Goal: Task Accomplishment & Management: Manage account settings

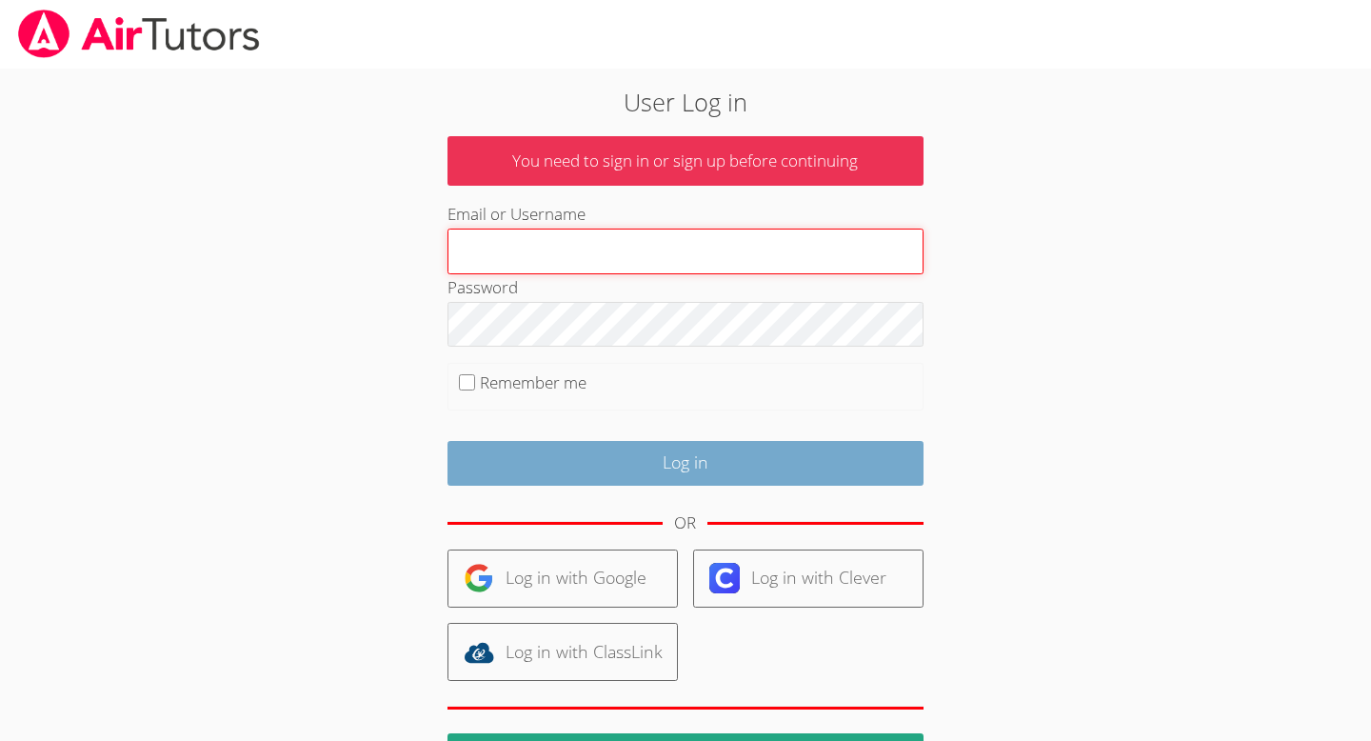
type input "tutortippy@gmail.com"
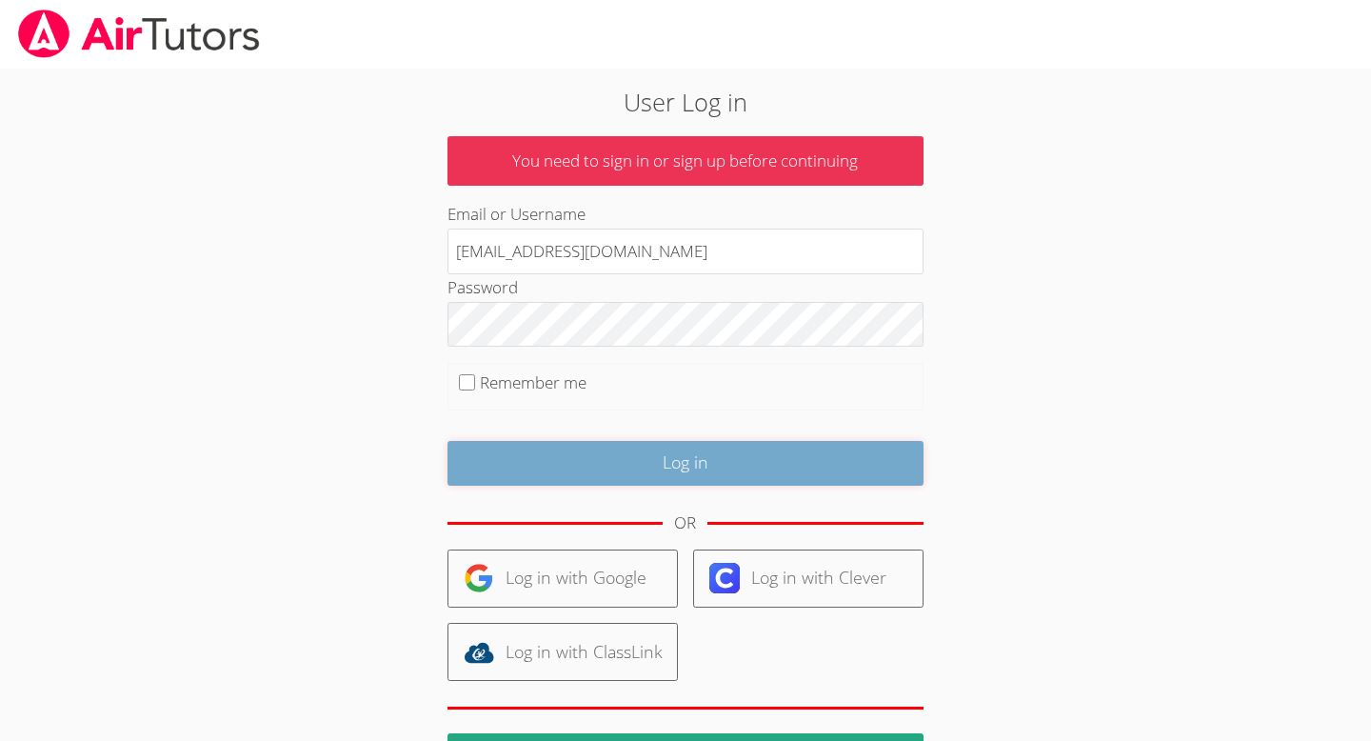
click at [530, 466] on input "Log in" at bounding box center [686, 463] width 476 height 45
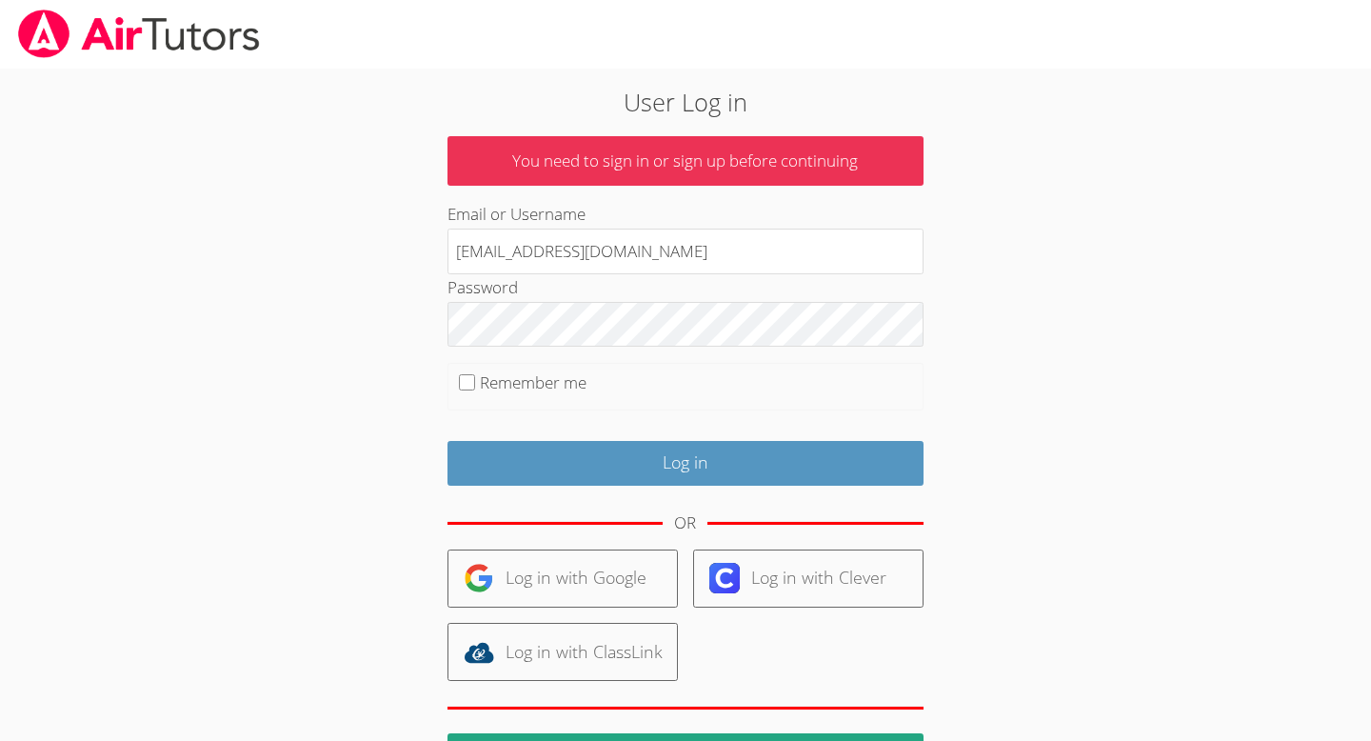
click at [485, 381] on label "Remember me" at bounding box center [533, 382] width 107 height 22
click at [475, 381] on input "Remember me" at bounding box center [467, 382] width 16 height 16
checkbox input "true"
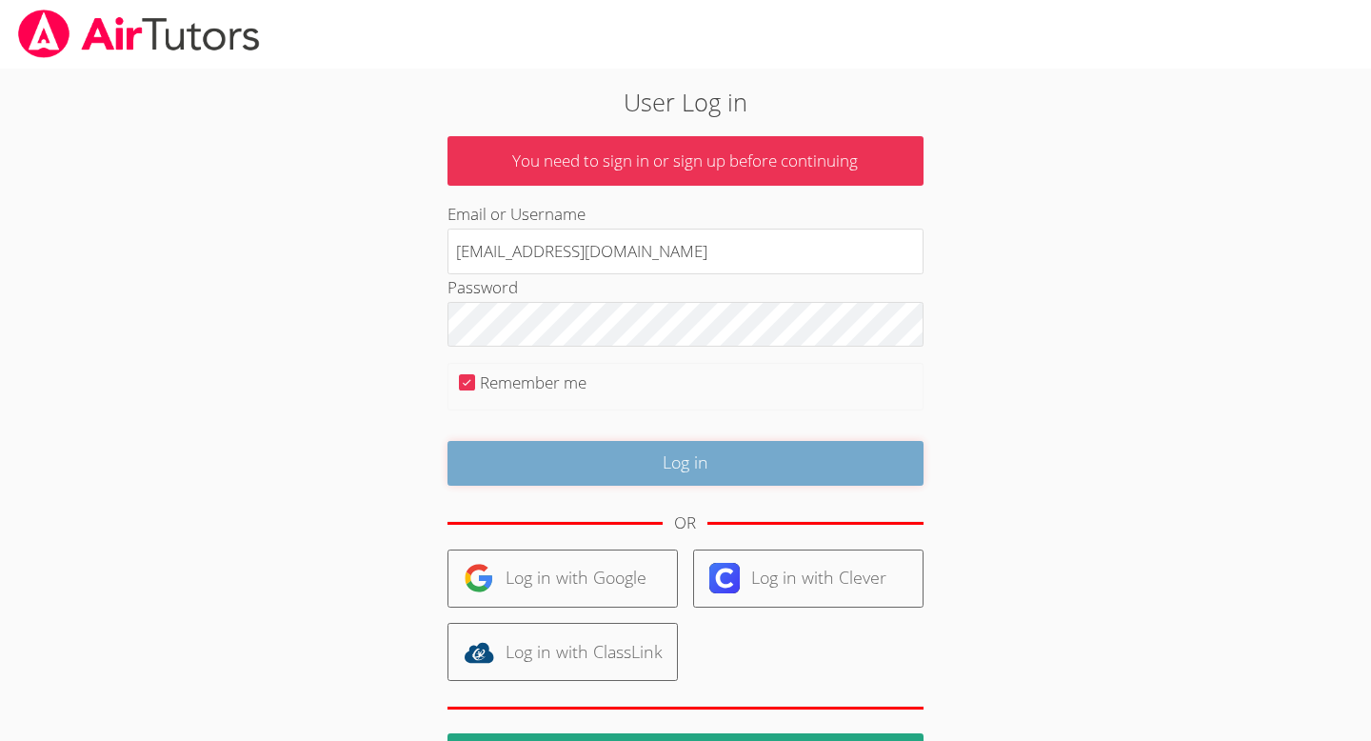
click at [542, 485] on input "Log in" at bounding box center [686, 463] width 476 height 45
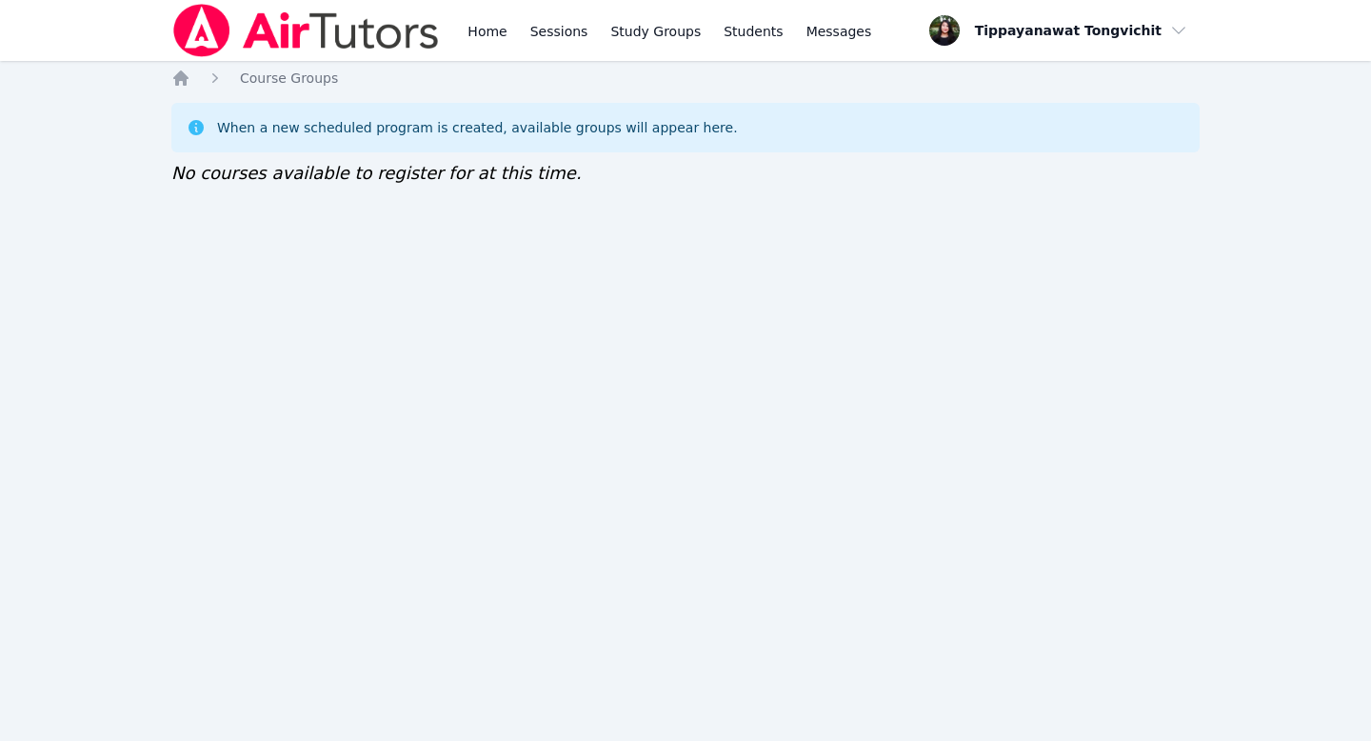
click at [309, 29] on img at bounding box center [305, 30] width 269 height 53
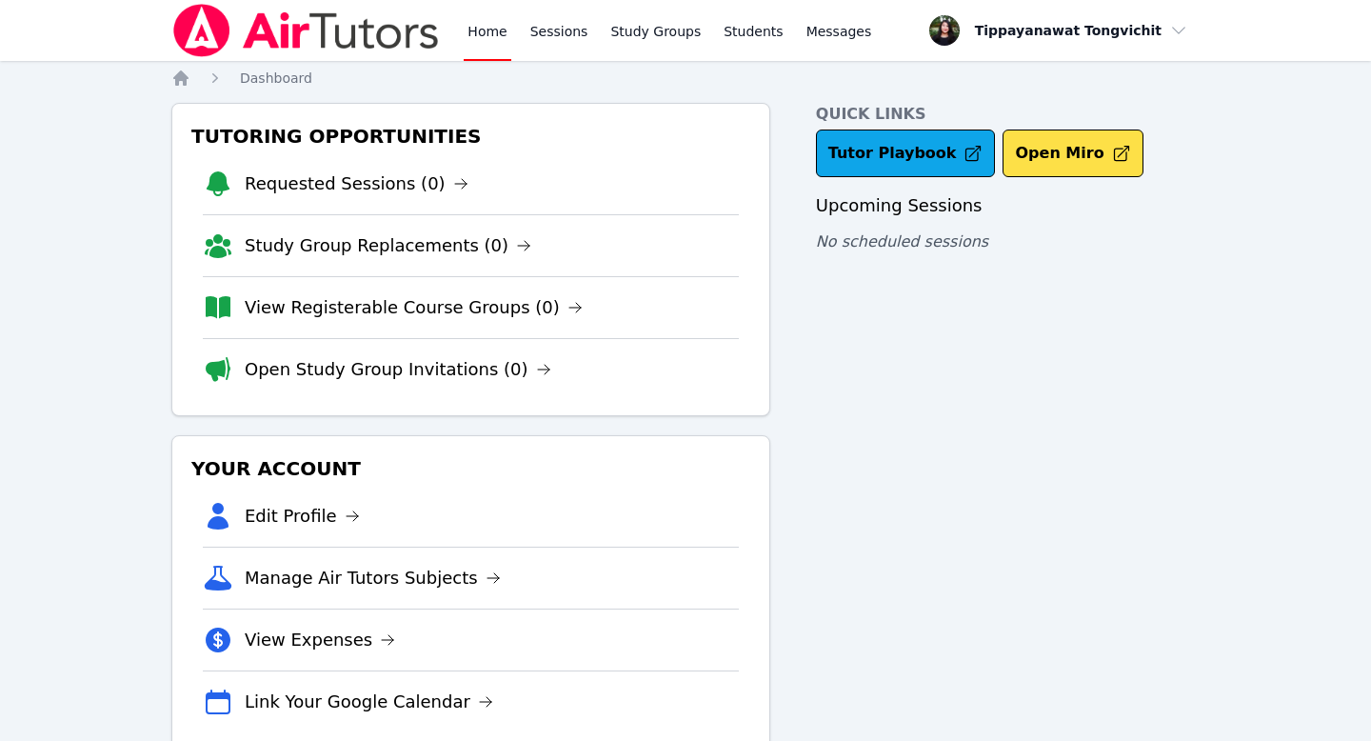
scroll to position [46, 0]
